Goal: Navigation & Orientation: Understand site structure

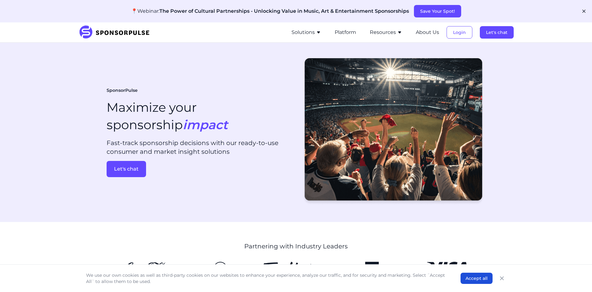
click at [386, 33] on button "Resources" at bounding box center [386, 32] width 32 height 7
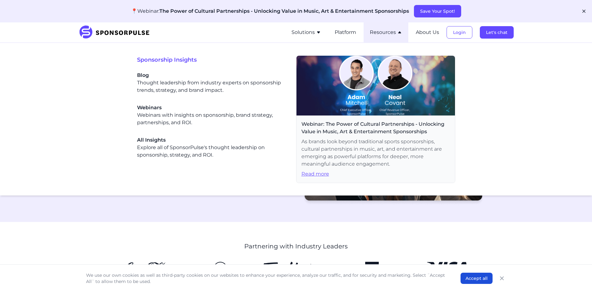
click at [386, 33] on button "Resources" at bounding box center [386, 32] width 32 height 7
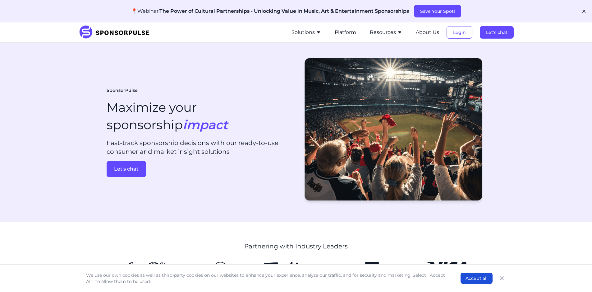
click at [413, 29] on ul "Solutions For Brands Overview Discover data-driven sponsorship insights and sol…" at bounding box center [399, 32] width 228 height 20
click at [422, 31] on button "About Us" at bounding box center [427, 32] width 23 height 7
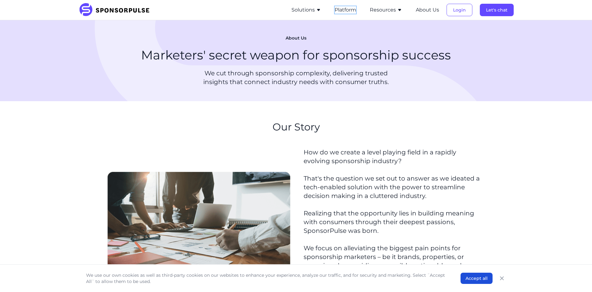
click at [343, 10] on button "Platform" at bounding box center [345, 9] width 21 height 7
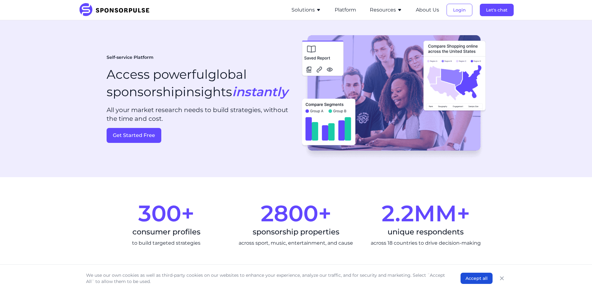
click at [310, 11] on button "Solutions" at bounding box center [307, 9] width 30 height 7
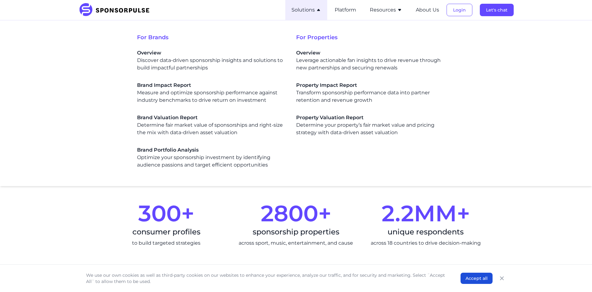
click at [310, 11] on button "Solutions" at bounding box center [307, 9] width 30 height 7
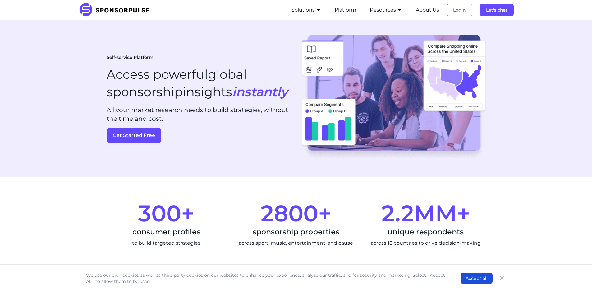
click at [310, 11] on button "Solutions" at bounding box center [307, 9] width 30 height 7
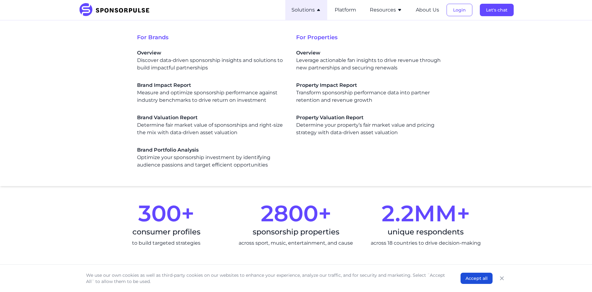
click at [310, 11] on button "Solutions" at bounding box center [307, 9] width 30 height 7
